Goal: Task Accomplishment & Management: Use online tool/utility

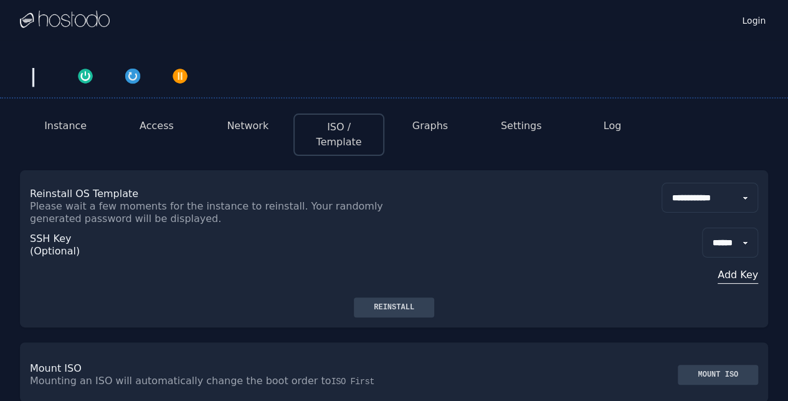
click at [77, 123] on button "Instance" at bounding box center [65, 125] width 42 height 15
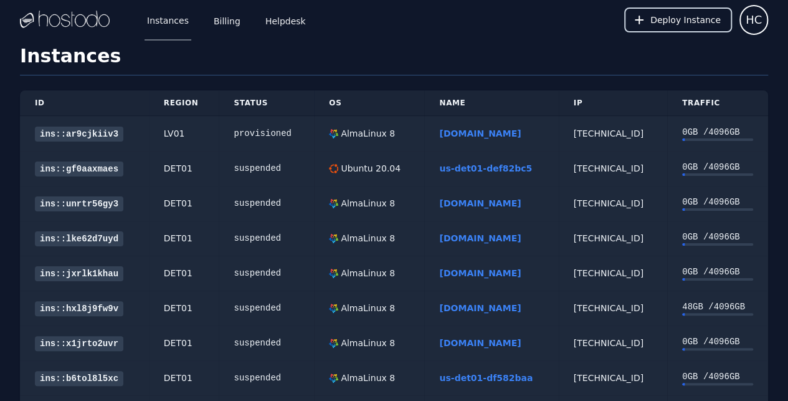
click at [689, 21] on span "Deploy Instance" at bounding box center [686, 20] width 70 height 12
